Goal: Task Accomplishment & Management: Manage account settings

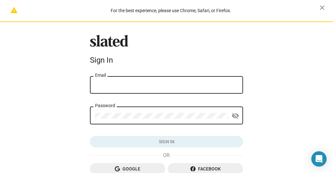
click at [115, 84] on input "Email" at bounding box center [166, 85] width 143 height 6
type input "[EMAIL_ADDRESS][DOMAIN_NAME]"
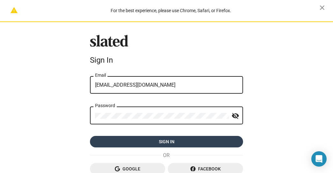
click at [168, 143] on span "Sign in" at bounding box center [166, 141] width 143 height 11
click at [130, 140] on form "[EMAIL_ADDRESS][DOMAIN_NAME] Email Password visibility_off Sign in" at bounding box center [166, 111] width 153 height 72
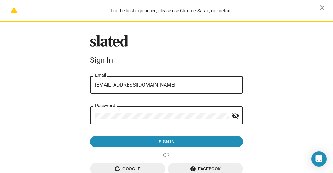
click at [83, 118] on div "warning For the best experience, please use Chrome, Safari, or Firefox. close S…" at bounding box center [166, 117] width 333 height 234
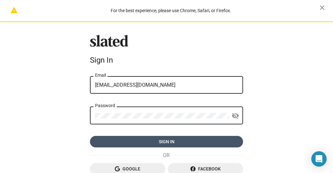
click at [172, 140] on span "Sign in" at bounding box center [166, 141] width 143 height 11
